Goal: Task Accomplishment & Management: Complete application form

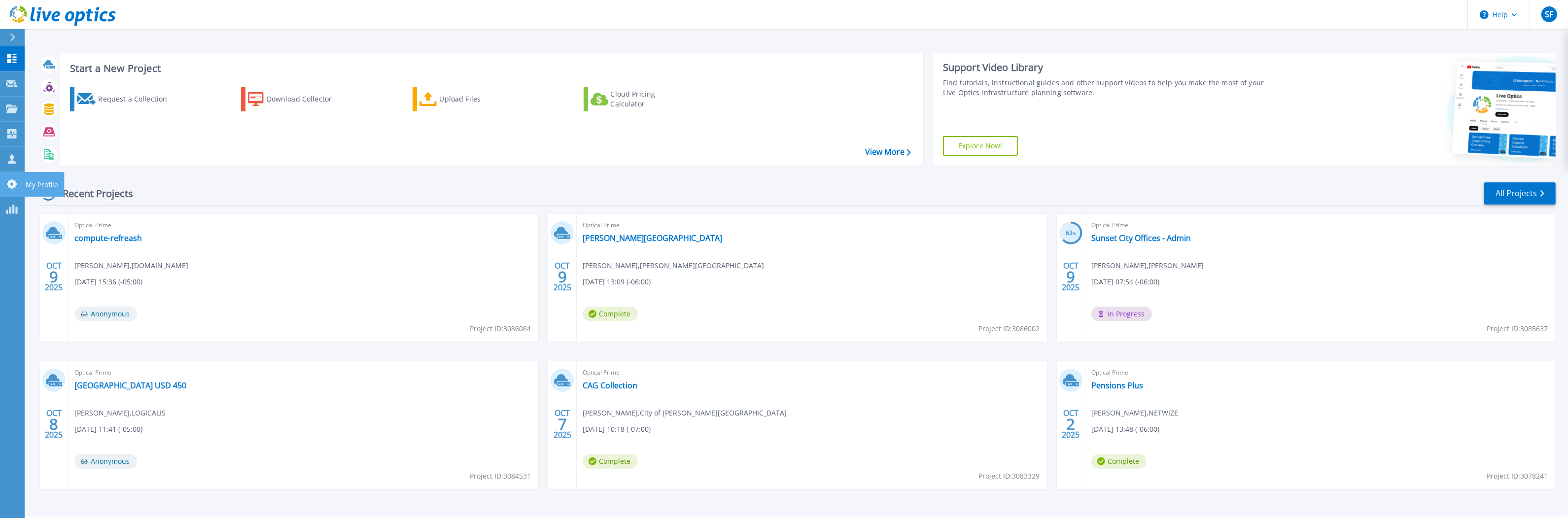
click at [13, 187] on icon at bounding box center [12, 184] width 10 height 9
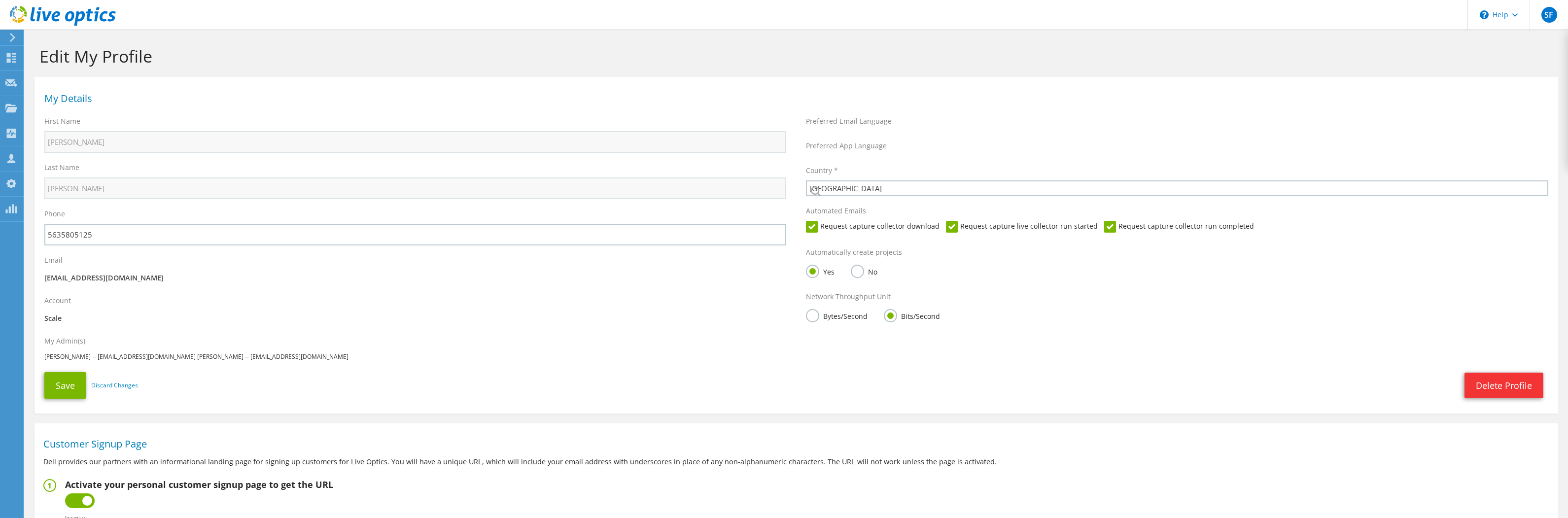
select select "224"
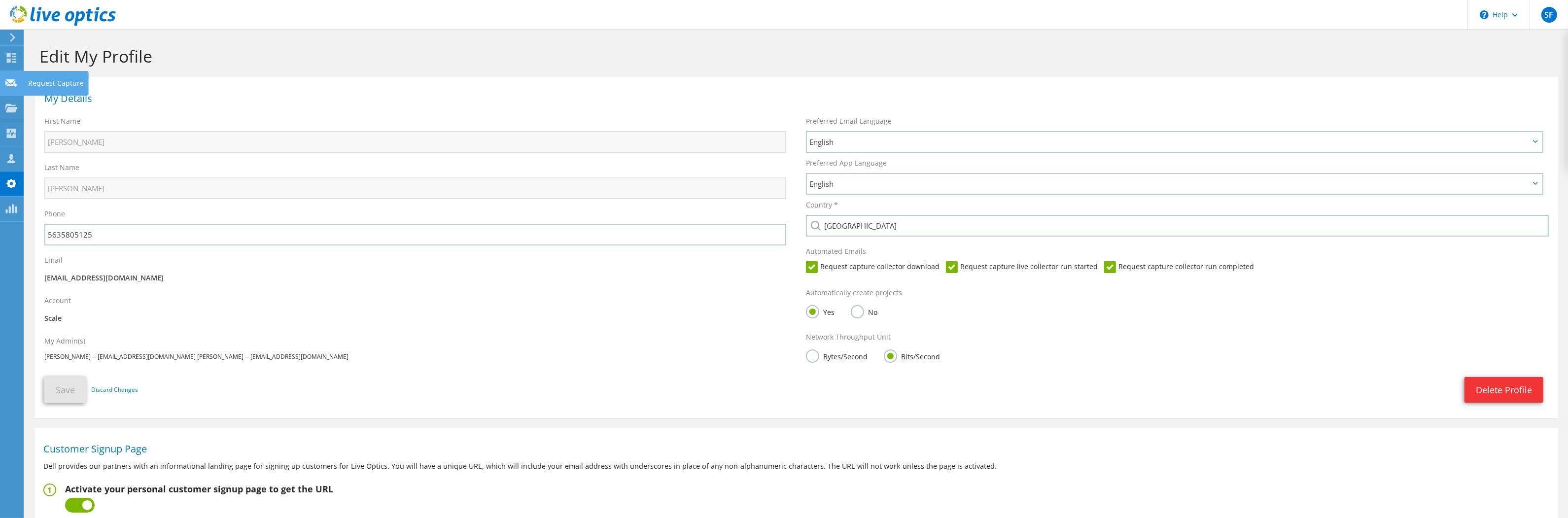
click at [11, 89] on div at bounding box center [11, 85] width 12 height 11
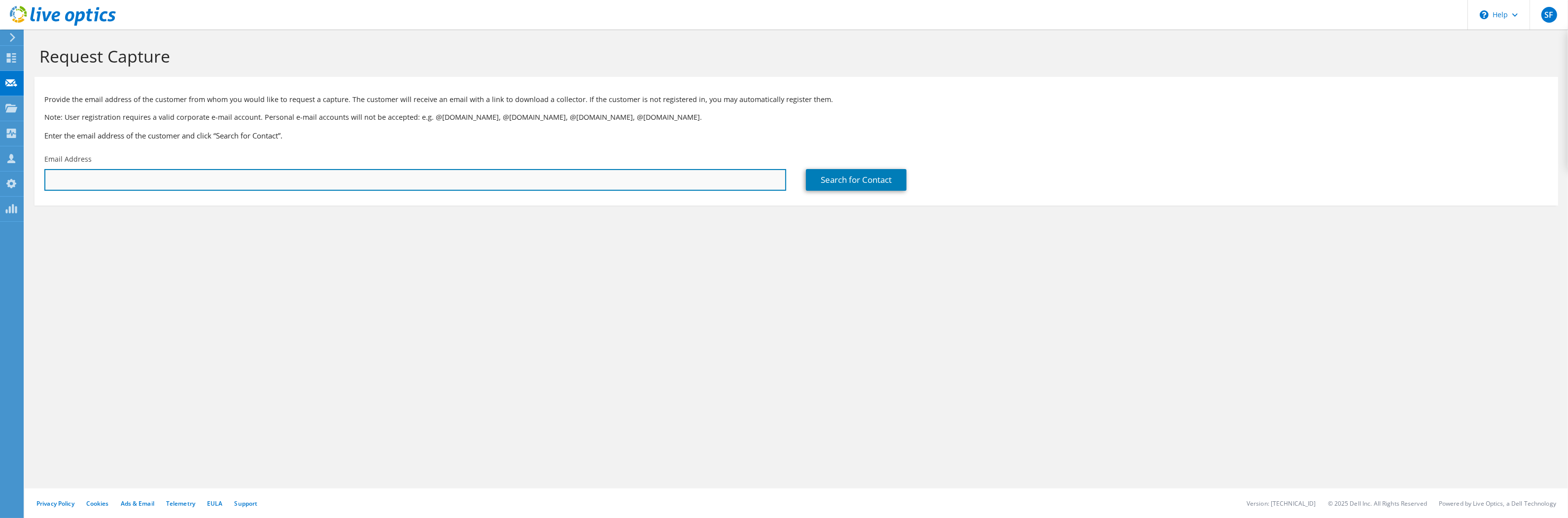
paste input "Lauren Lunday <LLunday@trulycreative.com>"
drag, startPoint x: 104, startPoint y: 178, endPoint x: 26, endPoint y: 178, distance: 78.0
click at [31, 178] on section "Request Capture Provide the email address of the customer from whom you would l…" at bounding box center [796, 142] width 1544 height 225
click at [168, 182] on input "LLunday@trulycreative.com>" at bounding box center [415, 180] width 742 height 22
type input "LLunday@trulycreative.com"
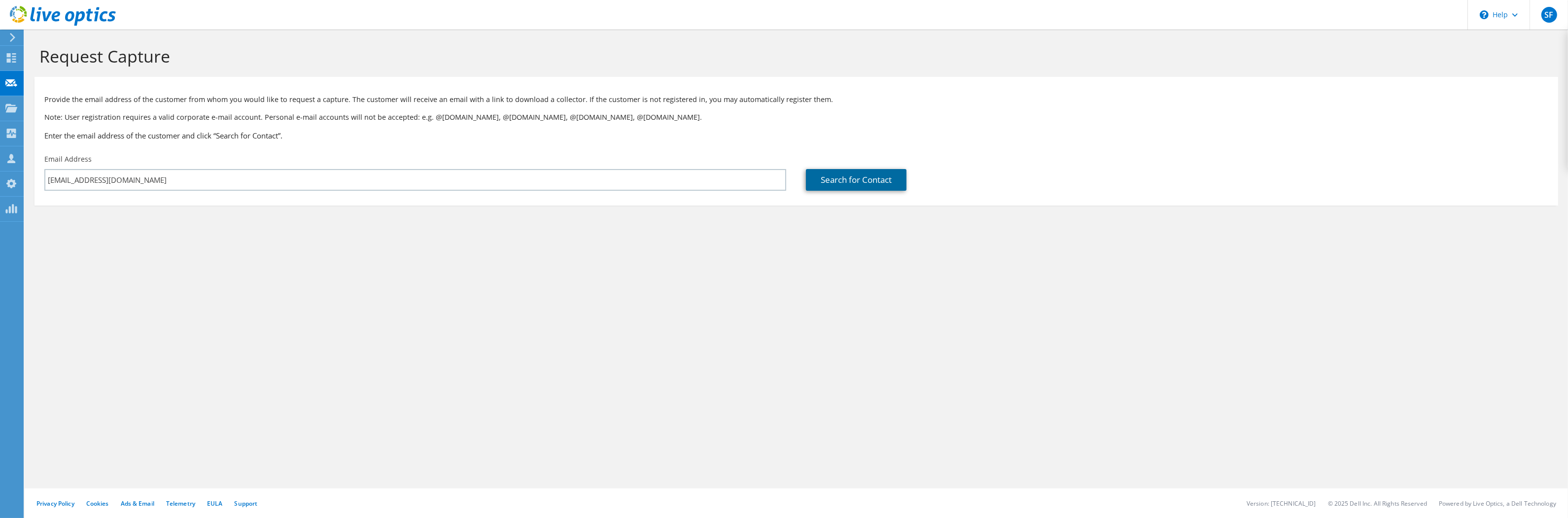
click at [842, 179] on link "Search for Contact" at bounding box center [856, 180] width 100 height 22
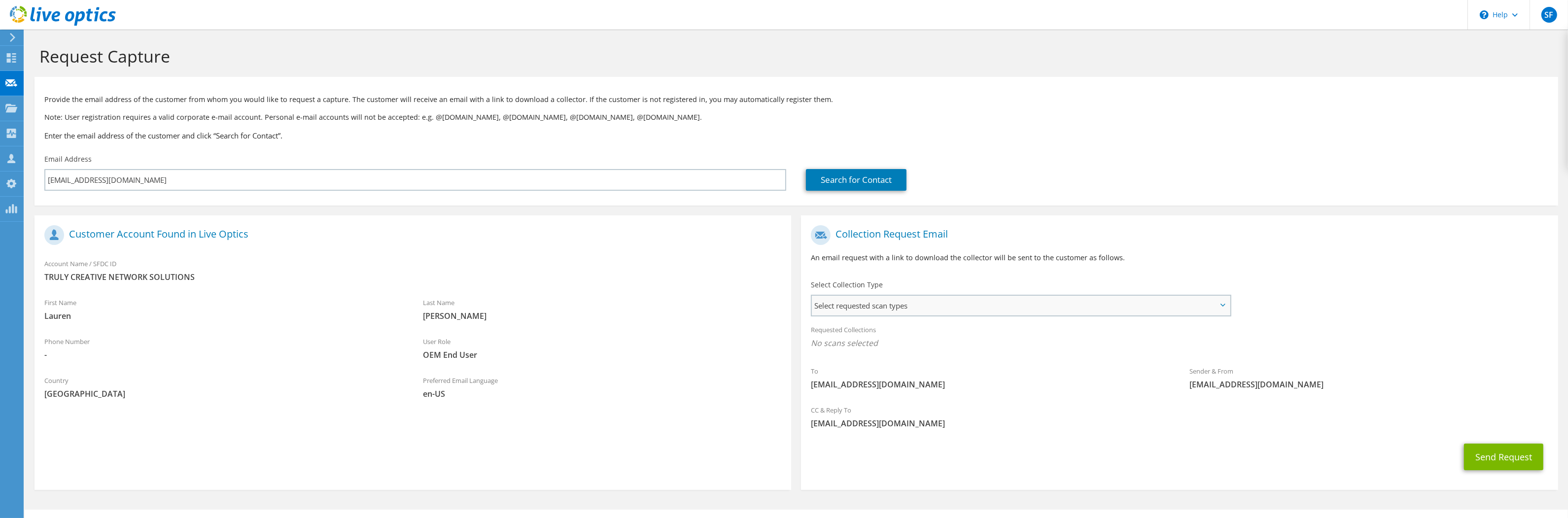
click at [1097, 302] on span "Select requested scan types" at bounding box center [1021, 306] width 418 height 19
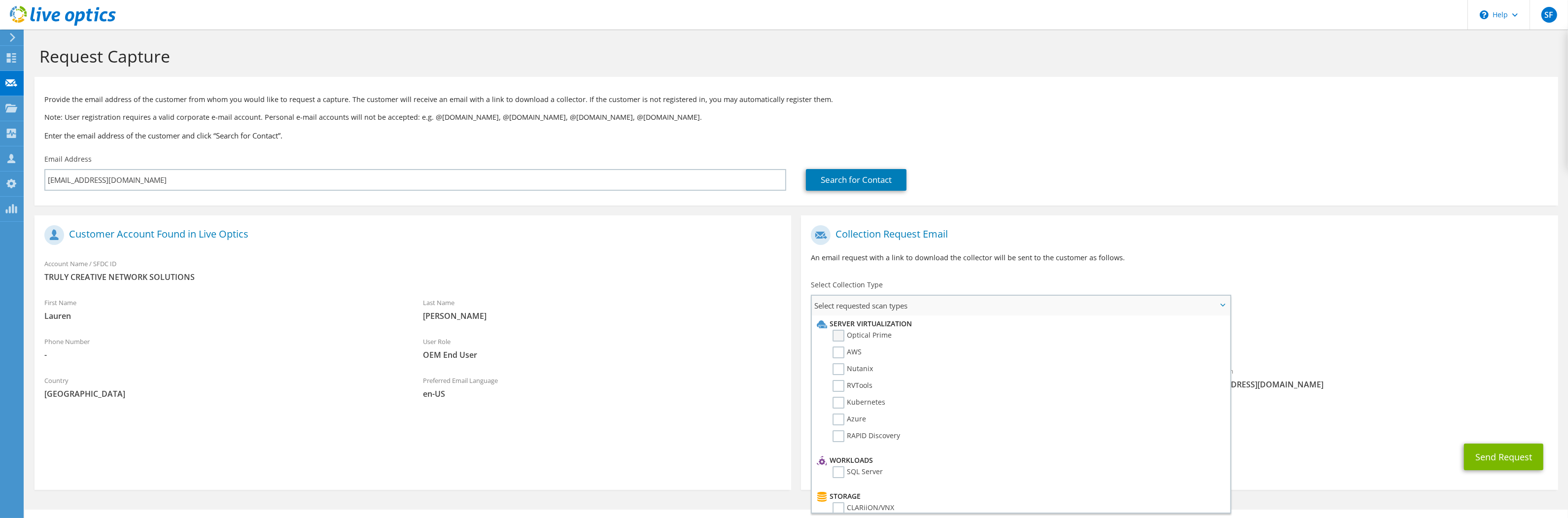
click at [838, 335] on label "Optical Prime" at bounding box center [862, 335] width 59 height 12
click at [0, 0] on input "Optical Prime" at bounding box center [0, 0] width 0 height 0
click at [1510, 460] on button "Send Request" at bounding box center [1503, 460] width 79 height 27
